Goal: Information Seeking & Learning: Understand process/instructions

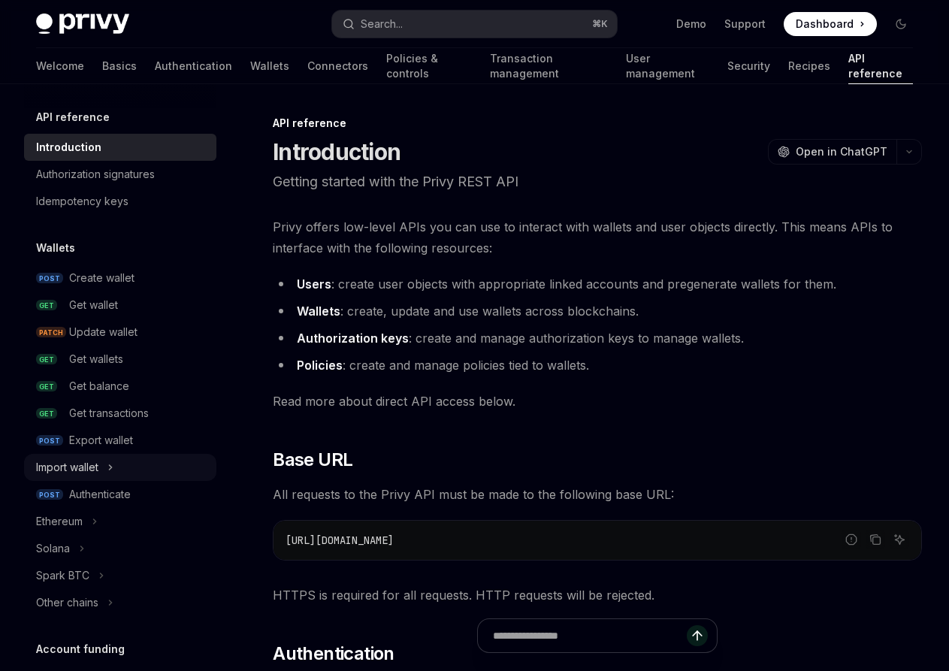
click at [94, 470] on div "Import wallet" at bounding box center [67, 467] width 62 height 18
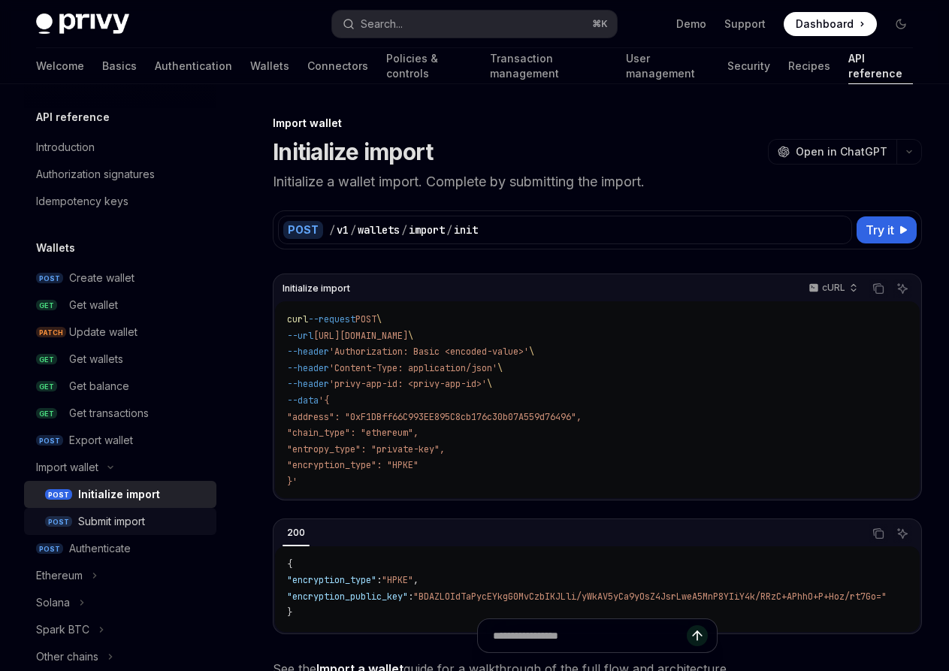
click at [87, 518] on div "Submit import" at bounding box center [111, 521] width 67 height 18
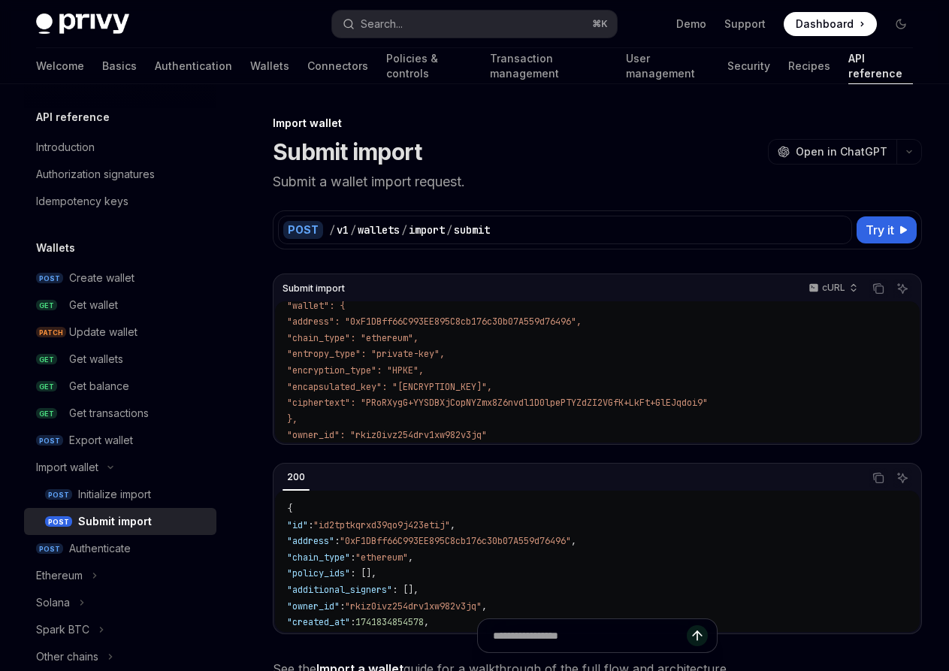
scroll to position [121, 0]
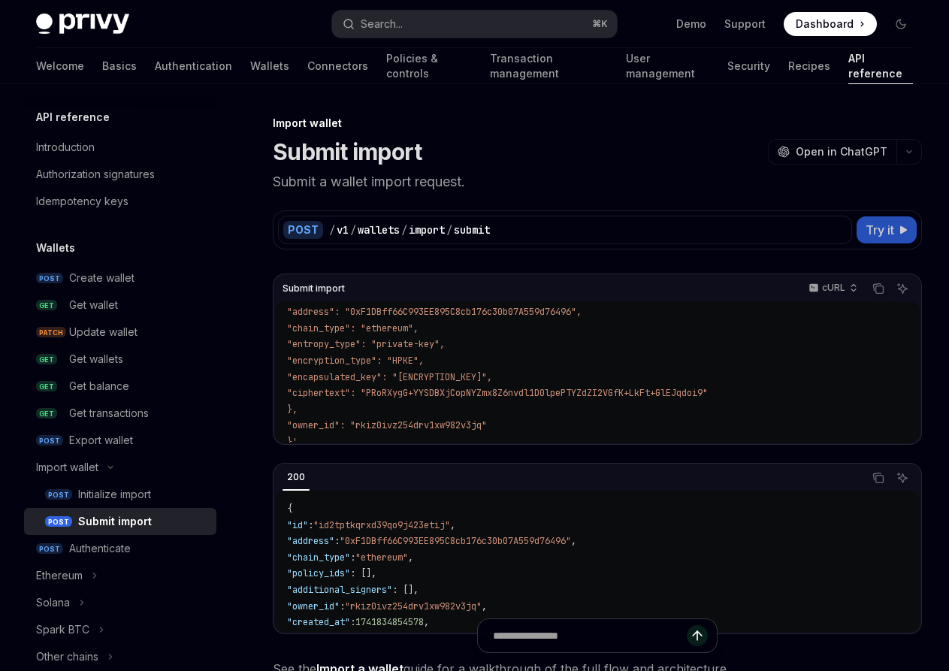
click at [880, 239] on button "Try it" at bounding box center [886, 229] width 60 height 27
type textarea "*"
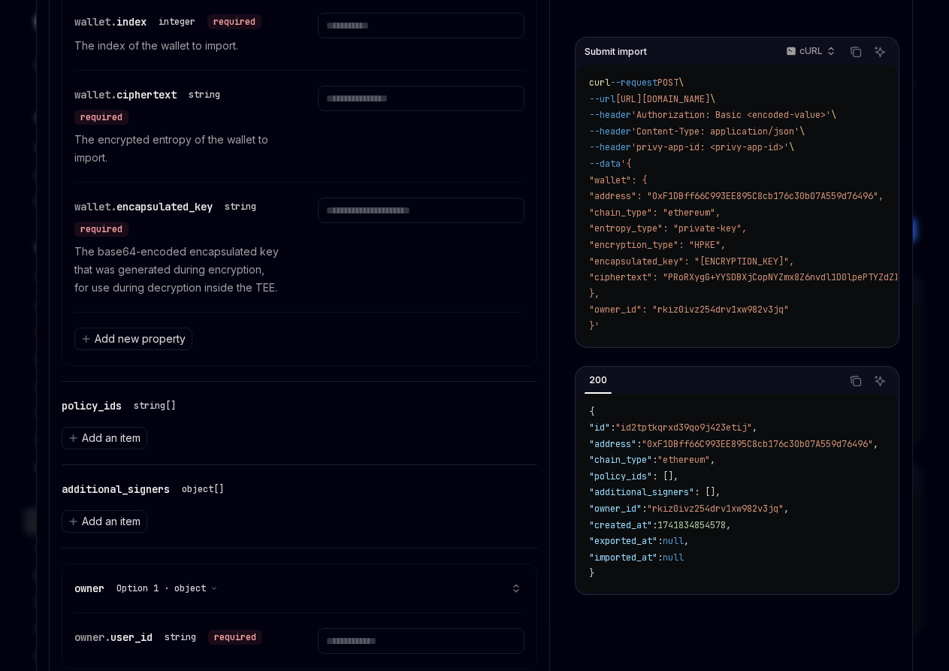
scroll to position [1024, 0]
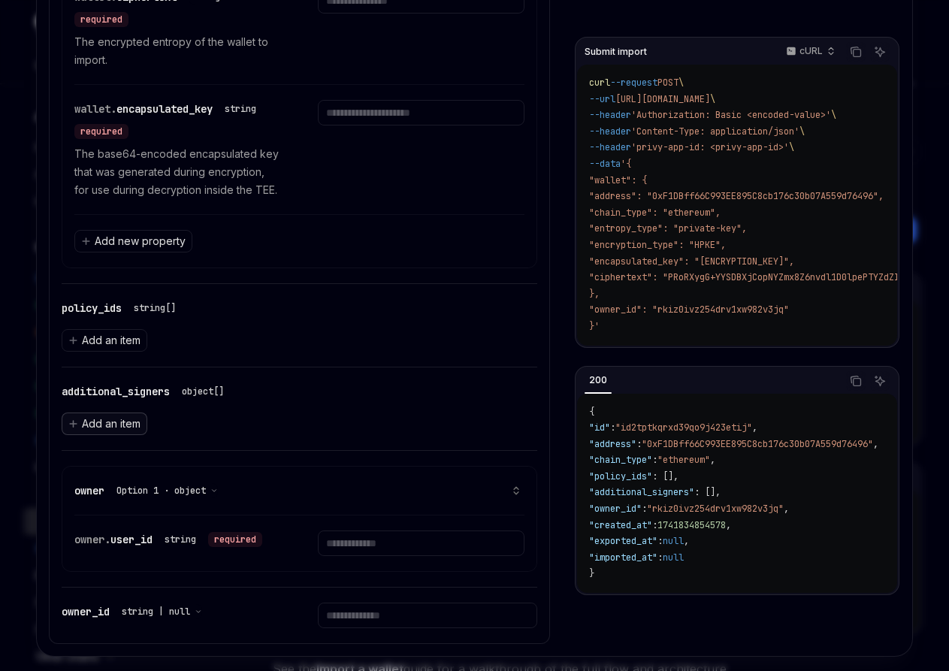
click at [126, 421] on span "Add an item" at bounding box center [111, 423] width 59 height 15
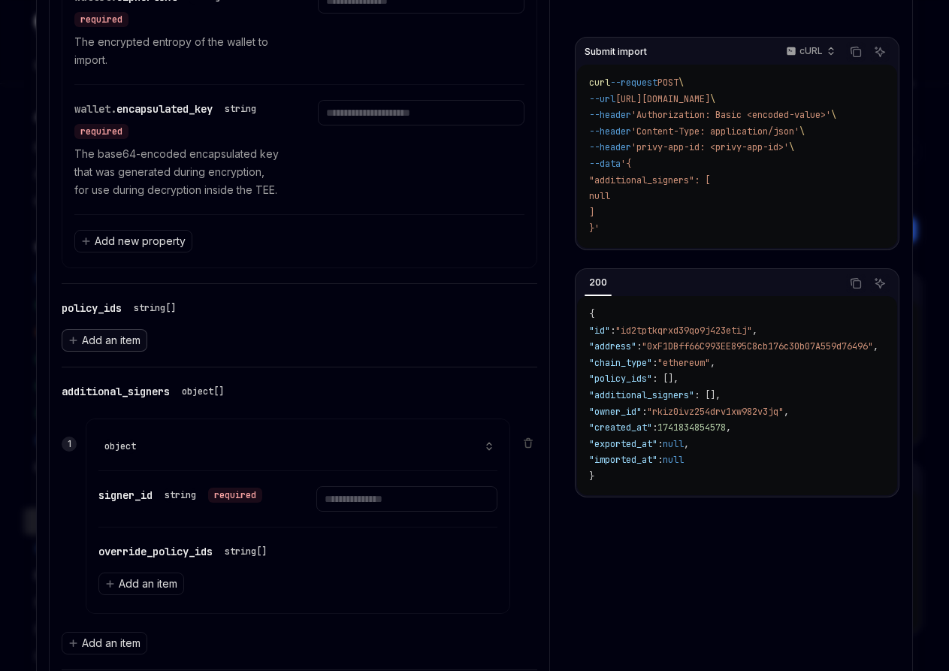
click at [125, 343] on span "Add an item" at bounding box center [111, 340] width 59 height 15
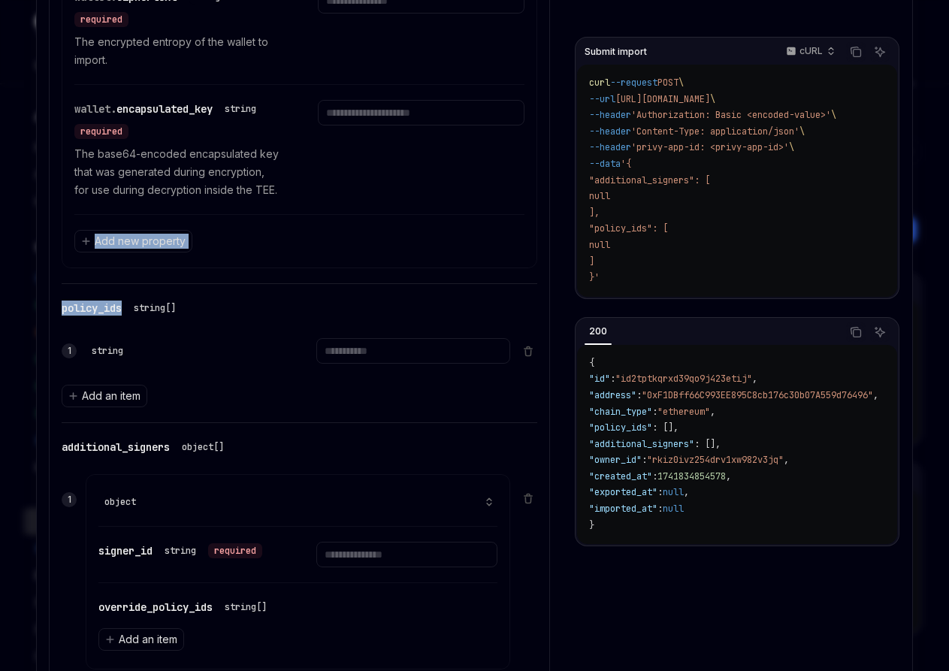
drag, startPoint x: 36, startPoint y: 275, endPoint x: 136, endPoint y: 289, distance: 100.9
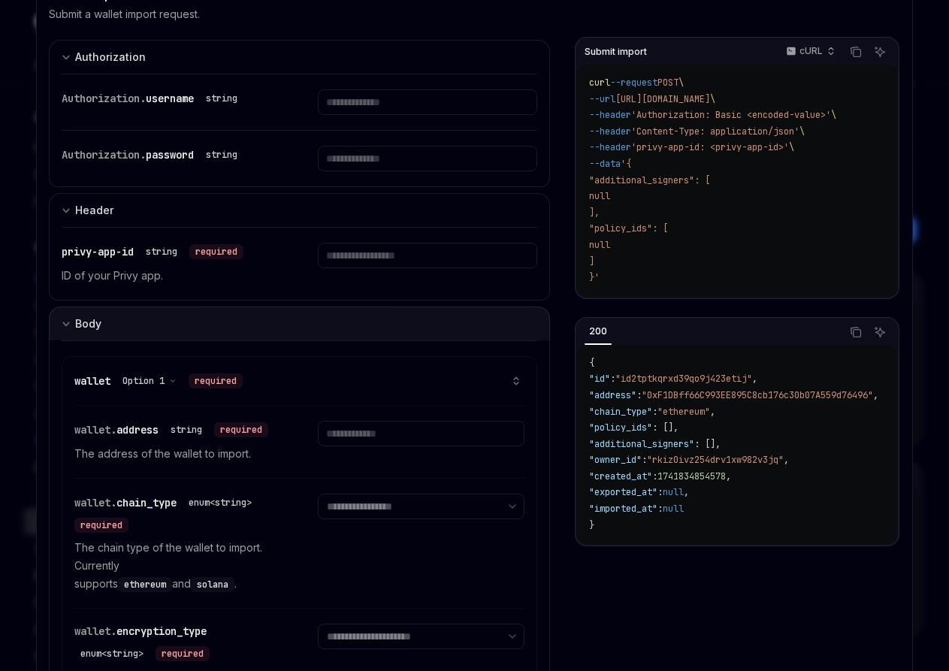
scroll to position [127, 0]
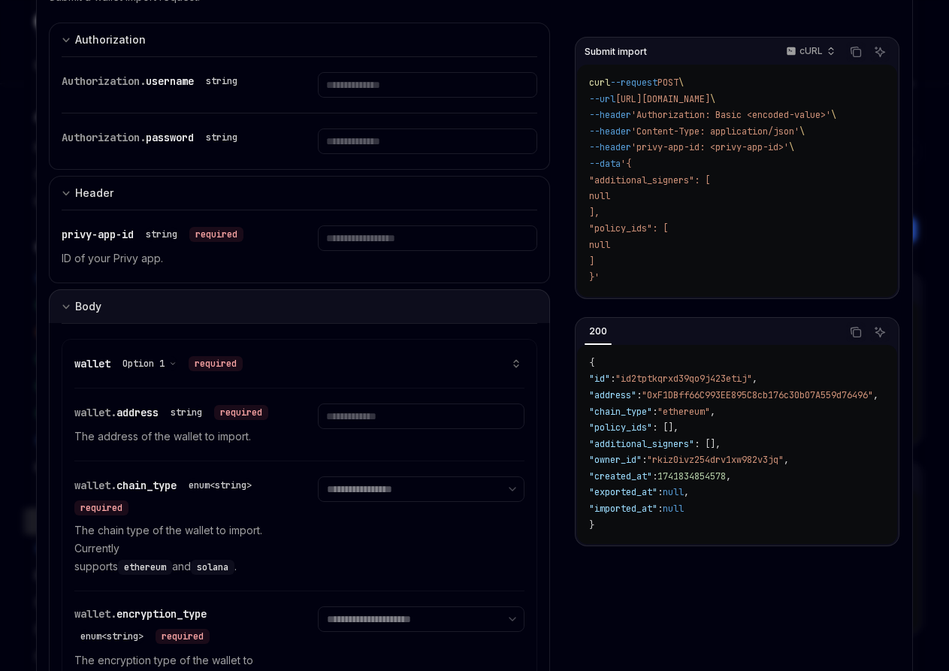
click at [58, 307] on button "Body" at bounding box center [299, 306] width 501 height 34
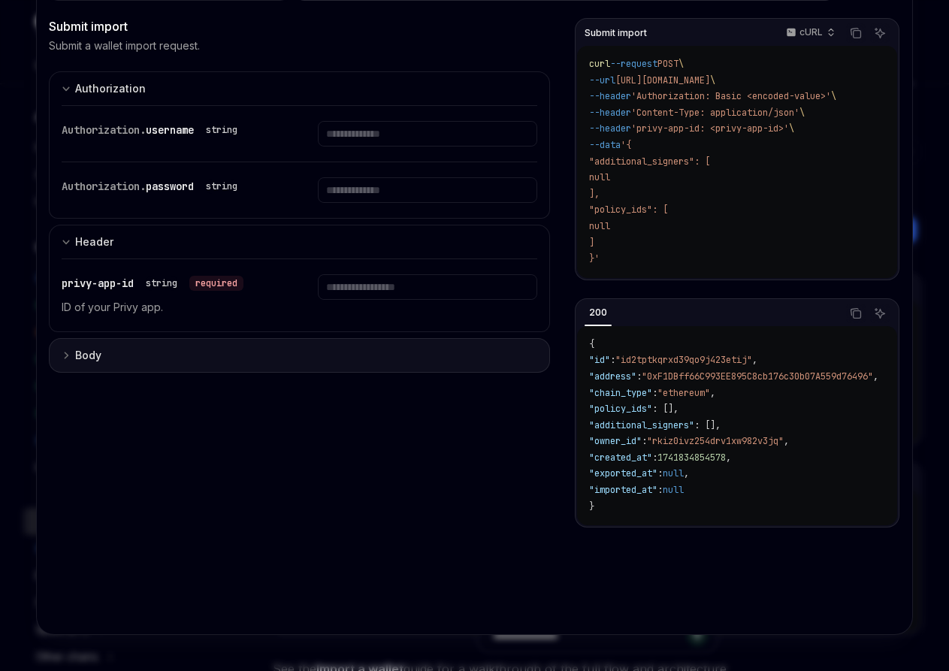
click at [65, 352] on icon "Expand input section" at bounding box center [66, 355] width 9 height 9
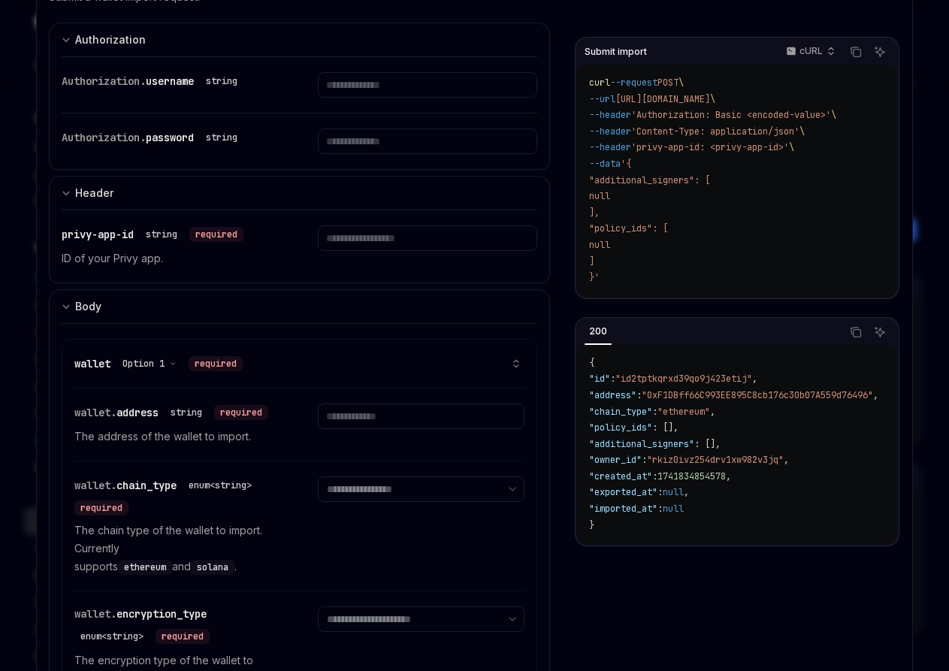
click at [93, 364] on span "wallet" at bounding box center [92, 364] width 36 height 14
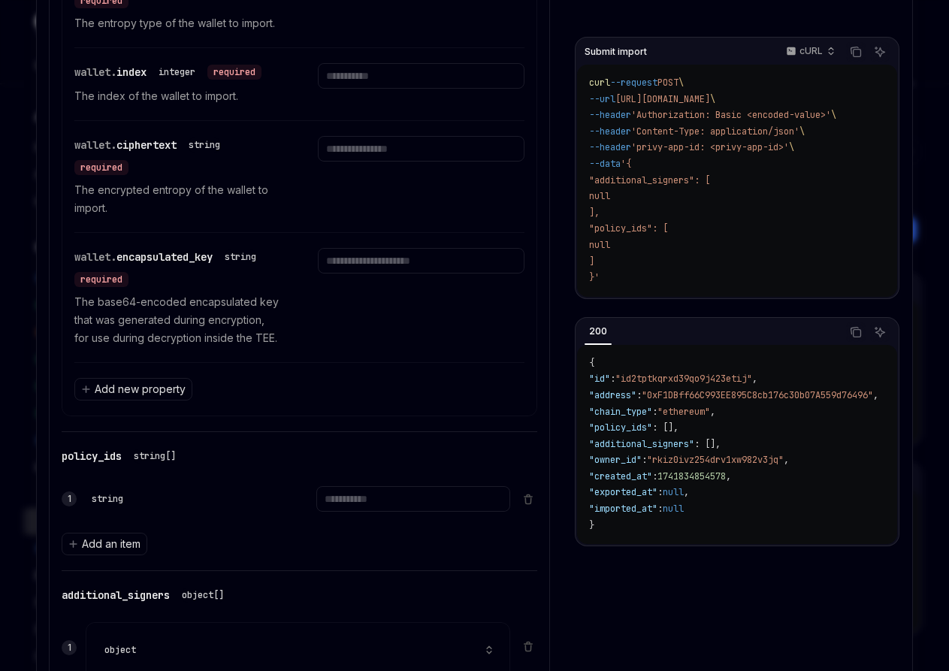
scroll to position [878, 0]
